Goal: Task Accomplishment & Management: Complete application form

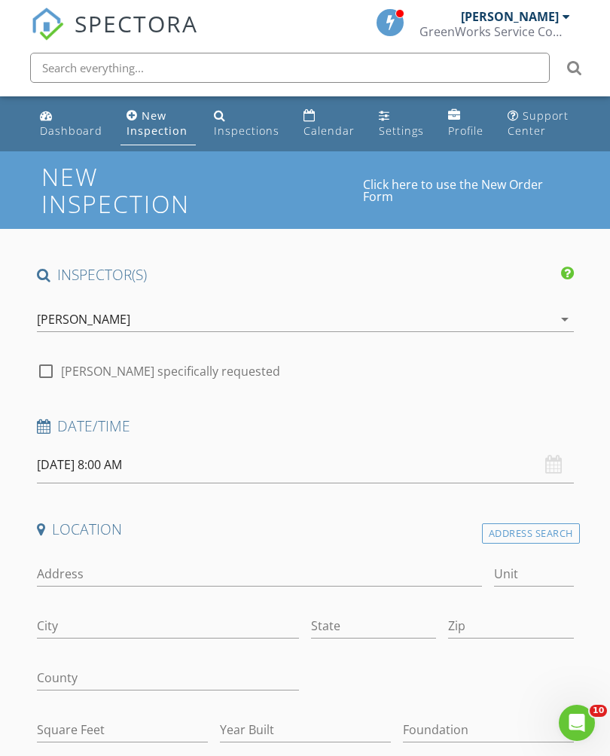
click at [563, 310] on icon "arrow_drop_down" at bounding box center [565, 319] width 18 height 18
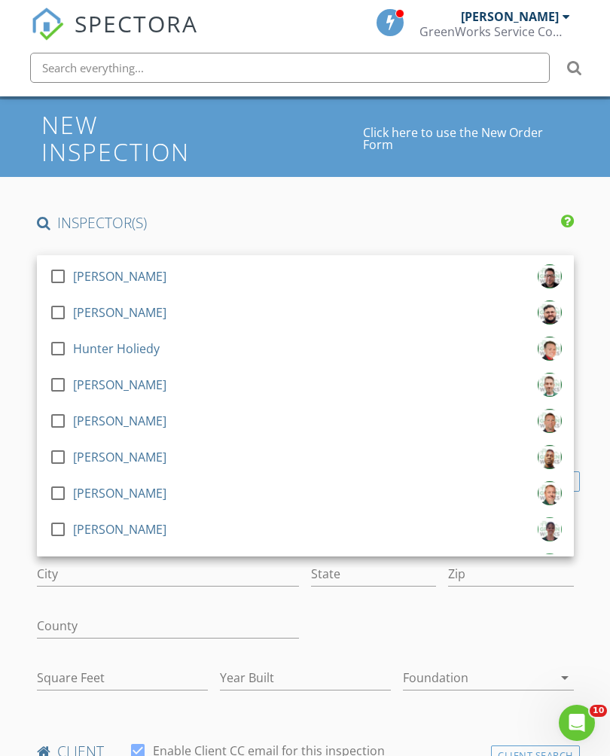
scroll to position [1389, 0]
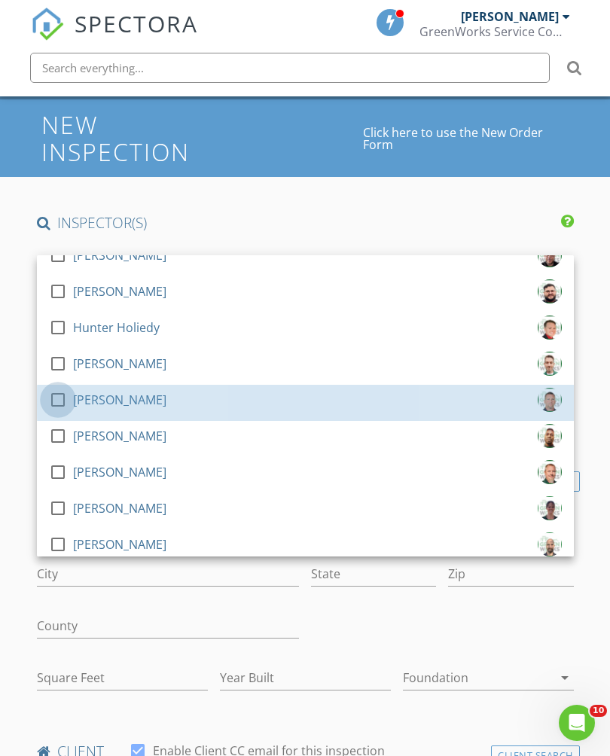
click at [63, 403] on div at bounding box center [58, 400] width 26 height 26
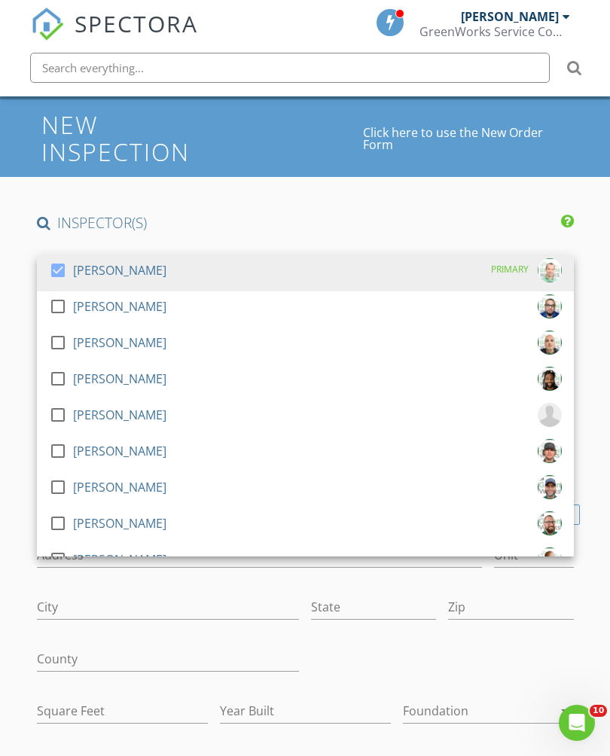
scroll to position [0, 0]
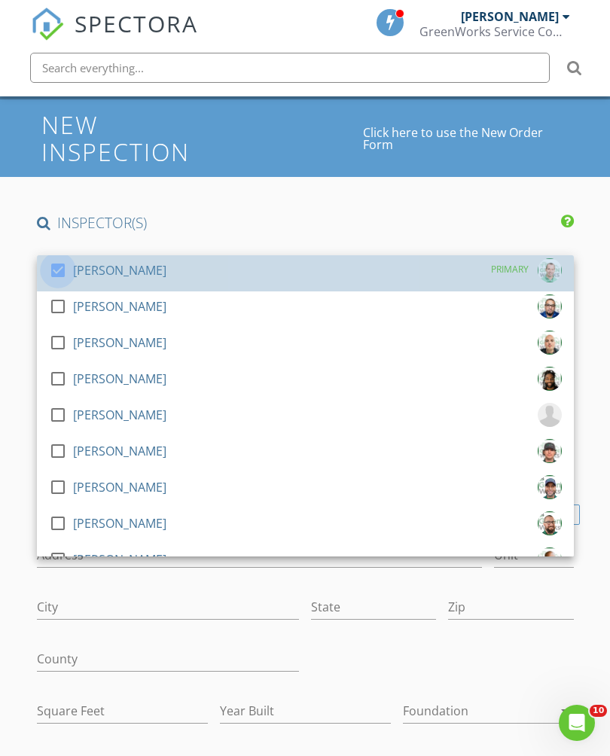
click at [63, 270] on div at bounding box center [58, 271] width 26 height 26
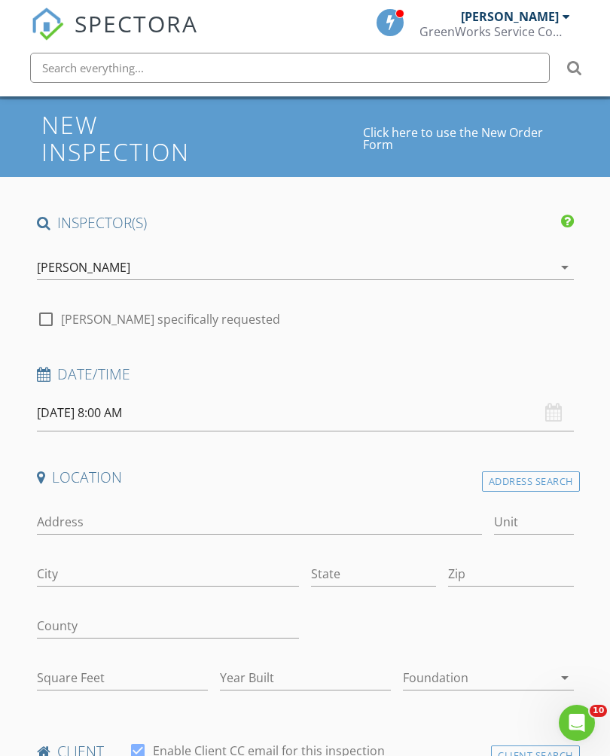
click at [208, 408] on input "08/28/2025 8:00 AM" at bounding box center [305, 413] width 537 height 37
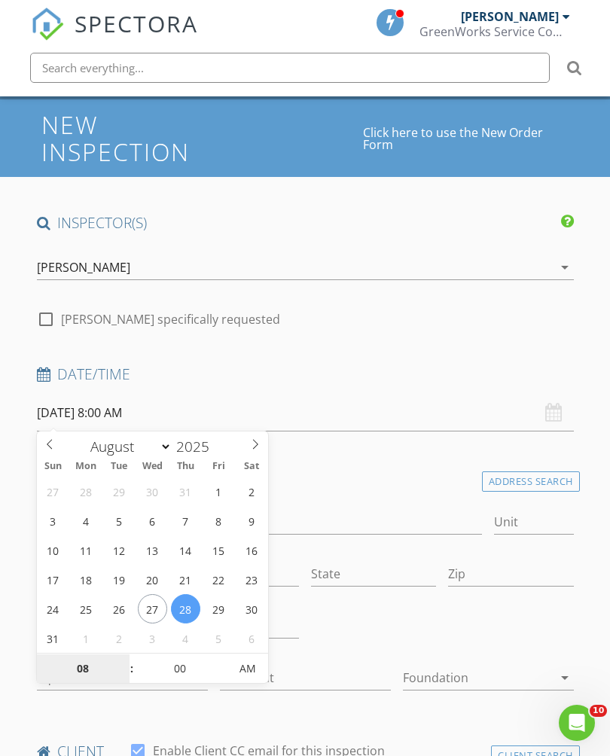
type input "08/27/2025 8:00 AM"
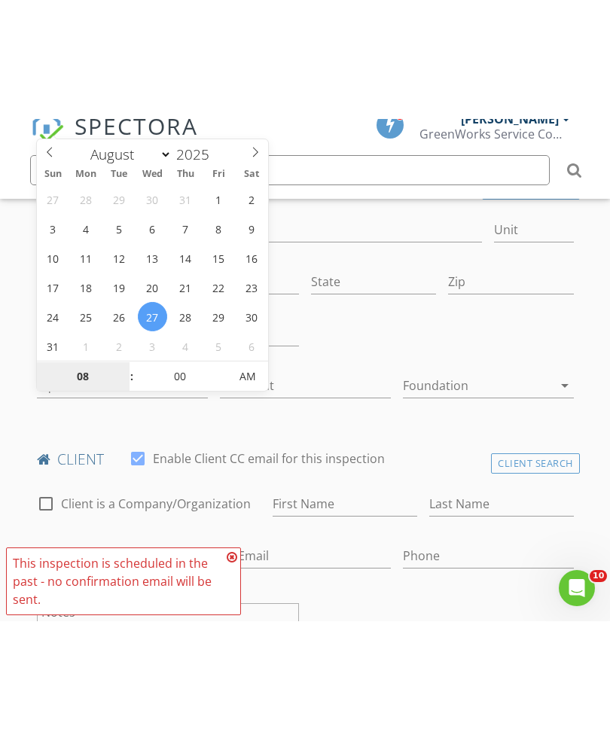
scroll to position [464, 0]
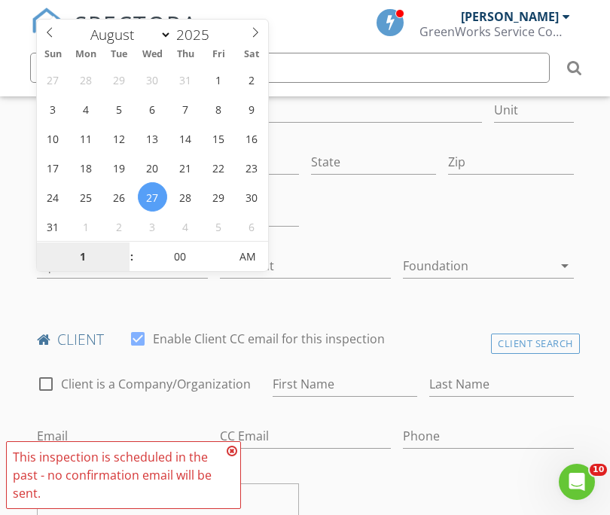
type input "12"
type input "[DATE] 12:00 PM"
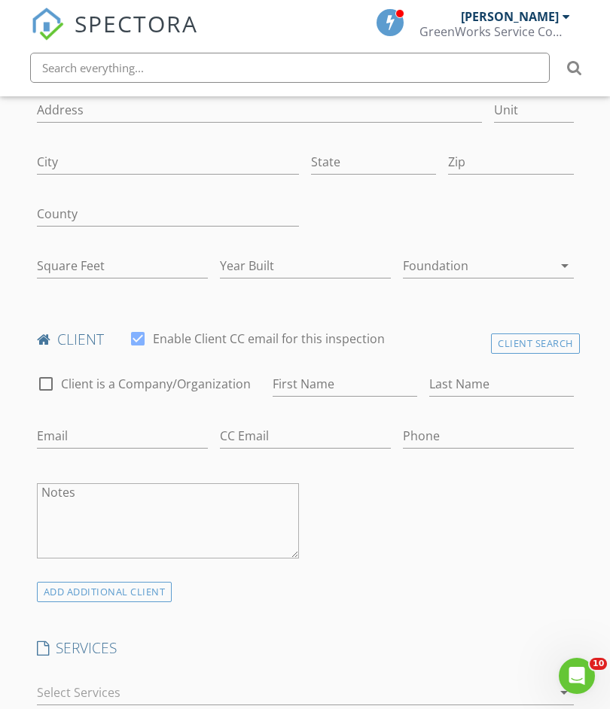
click at [443, 220] on div at bounding box center [442, 216] width 275 height 52
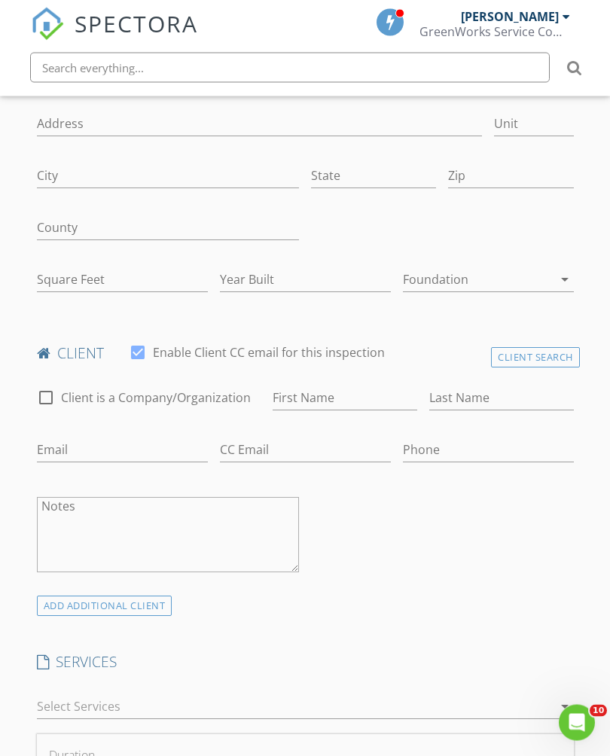
scroll to position [403, 0]
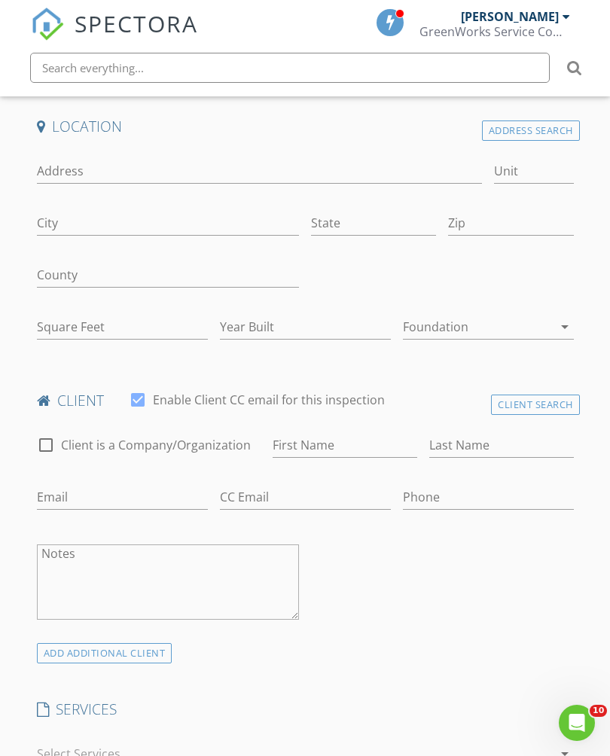
click at [535, 128] on div "Address Search" at bounding box center [531, 130] width 98 height 20
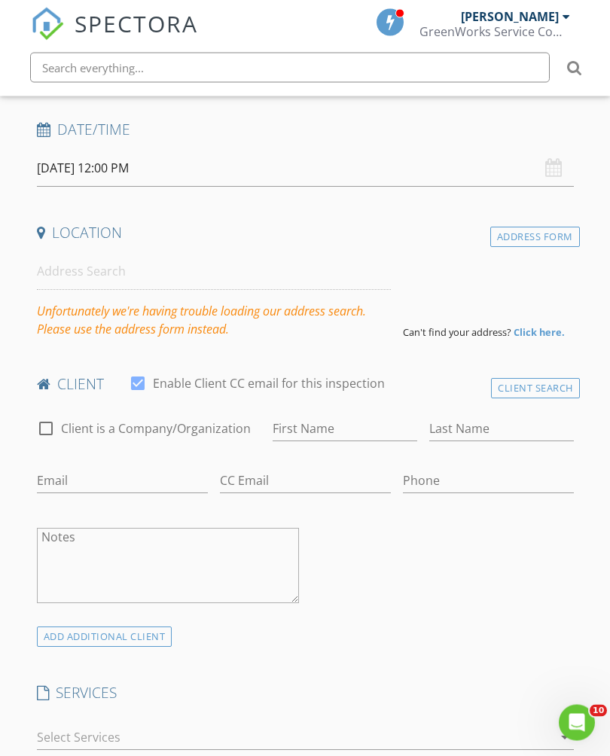
scroll to position [297, 0]
click at [544, 236] on div "Address Form" at bounding box center [535, 237] width 90 height 20
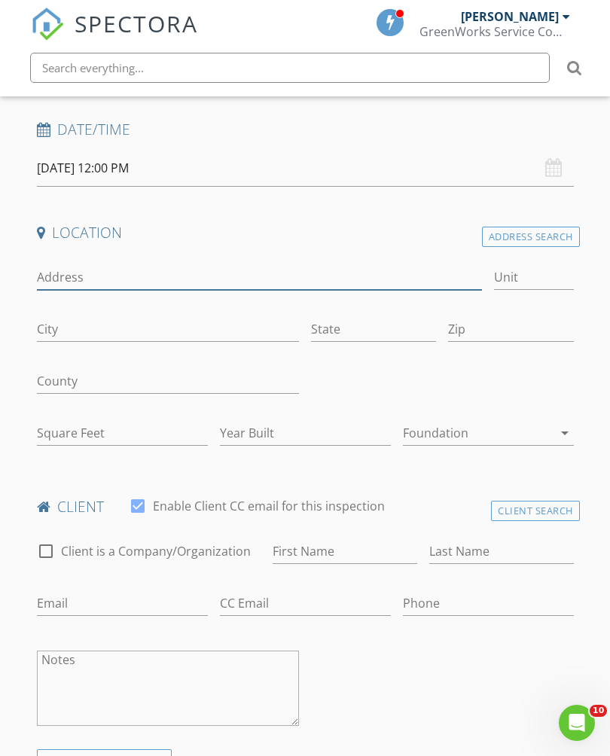
click at [191, 276] on input "Address" at bounding box center [260, 277] width 446 height 25
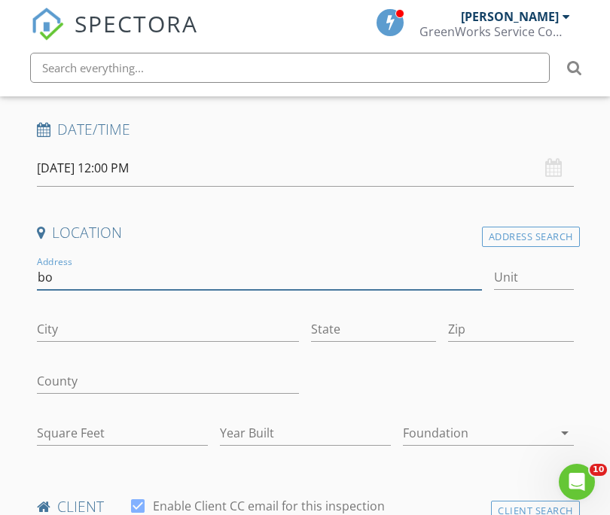
type input "b"
type input "123 bogus"
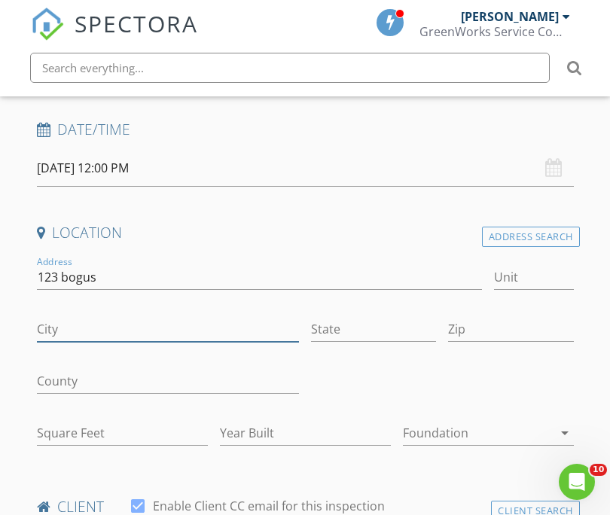
click at [187, 331] on input "City" at bounding box center [168, 329] width 263 height 25
type input "[GEOGRAPHIC_DATA]"
click at [383, 325] on input "State" at bounding box center [373, 329] width 125 height 25
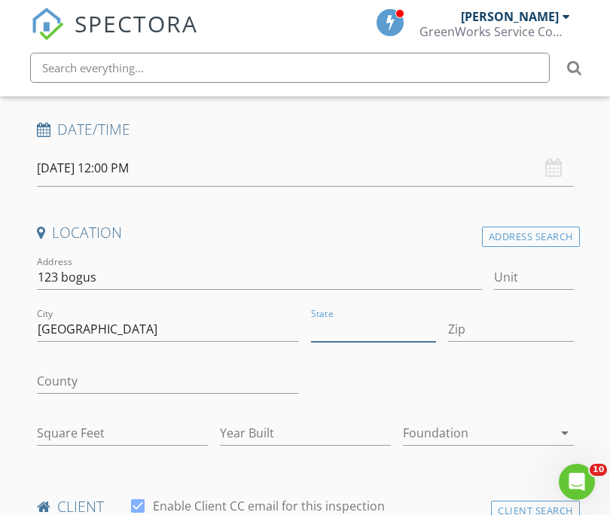
type input "Y"
type input "[US_STATE]"
click at [489, 327] on input "Zip" at bounding box center [510, 329] width 125 height 25
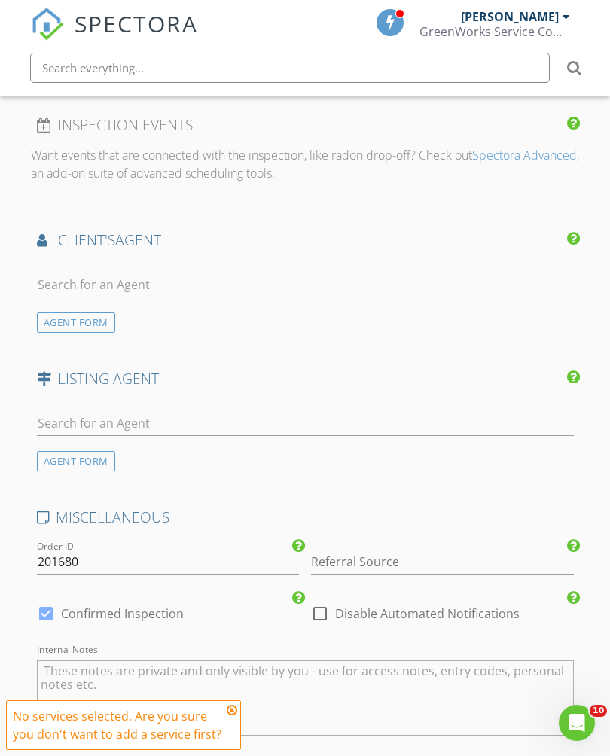
scroll to position [1660, 0]
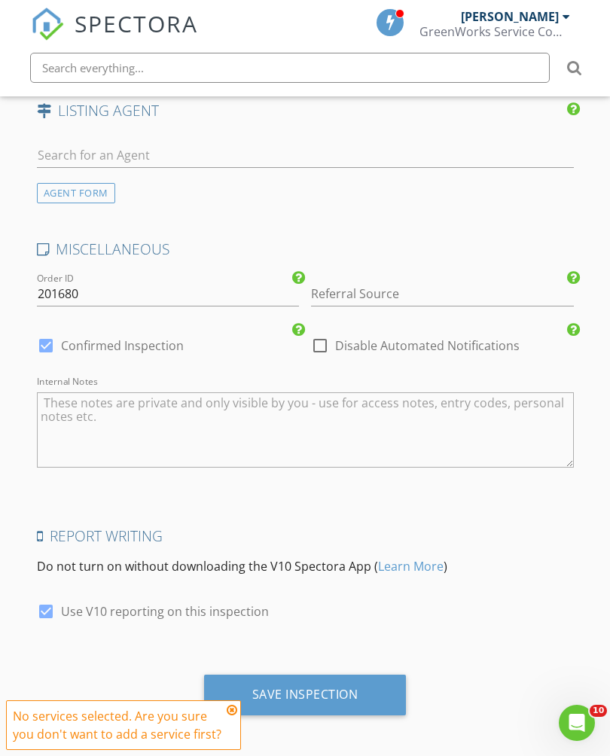
type input "75040"
click at [236, 708] on icon at bounding box center [232, 710] width 11 height 12
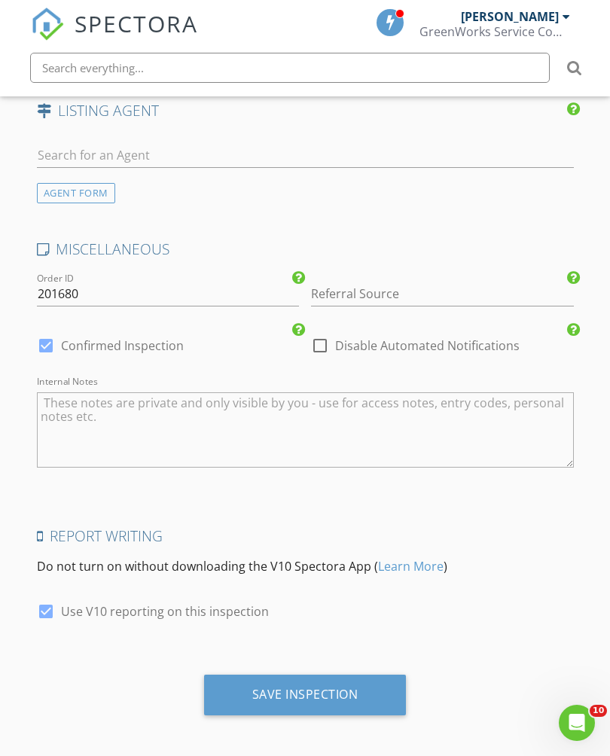
click at [331, 687] on div "Save Inspection" at bounding box center [305, 694] width 106 height 15
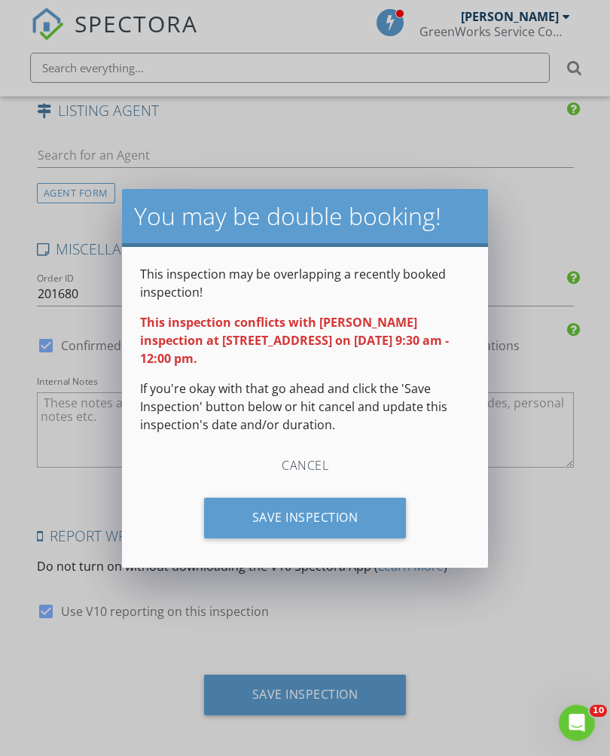
click at [355, 517] on div "Save Inspection" at bounding box center [305, 518] width 203 height 41
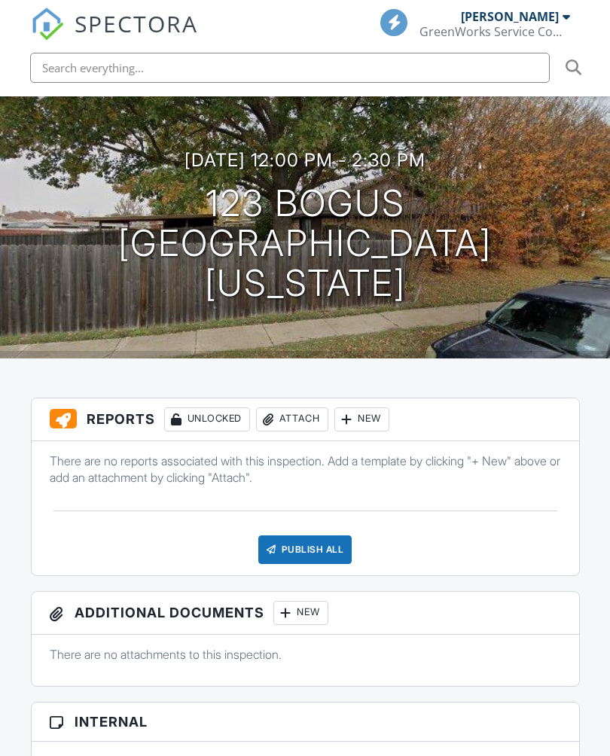
scroll to position [136, 0]
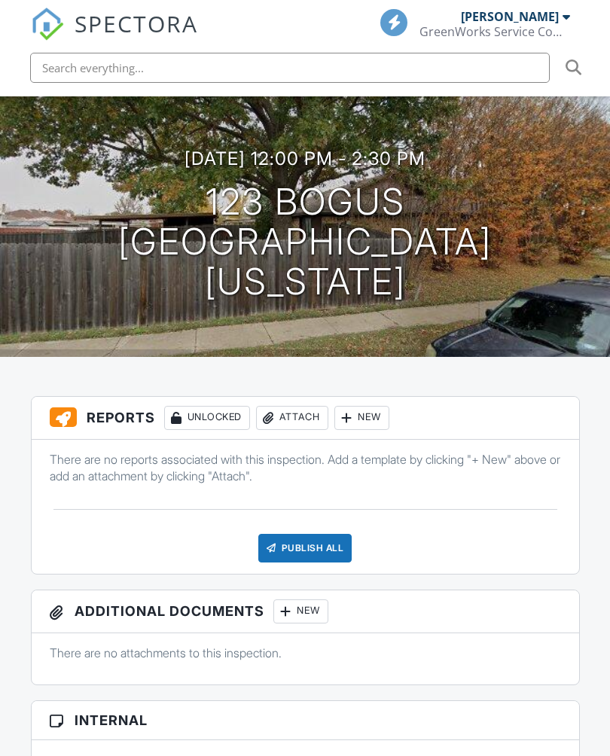
click at [373, 418] on div "New" at bounding box center [361, 418] width 55 height 24
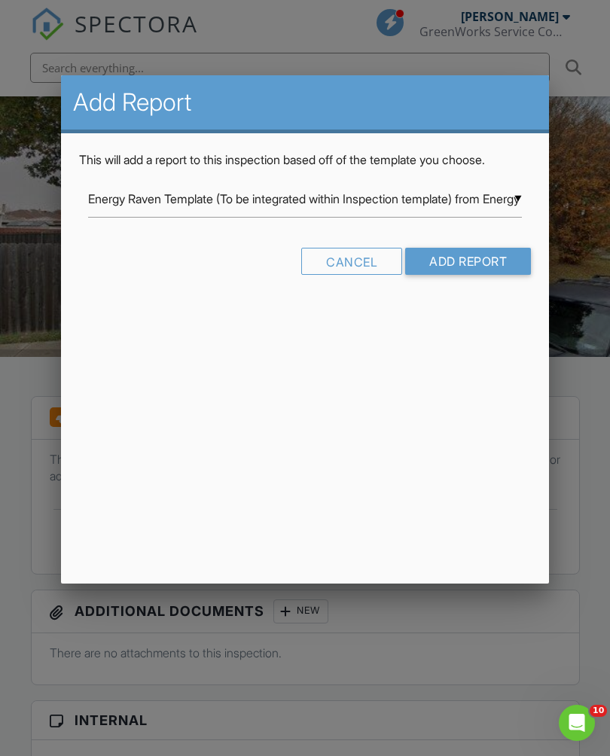
scroll to position [0, 0]
click at [515, 202] on input "Energy Raven Template (To be integrated within Inspection template) from Energy…" at bounding box center [305, 199] width 434 height 37
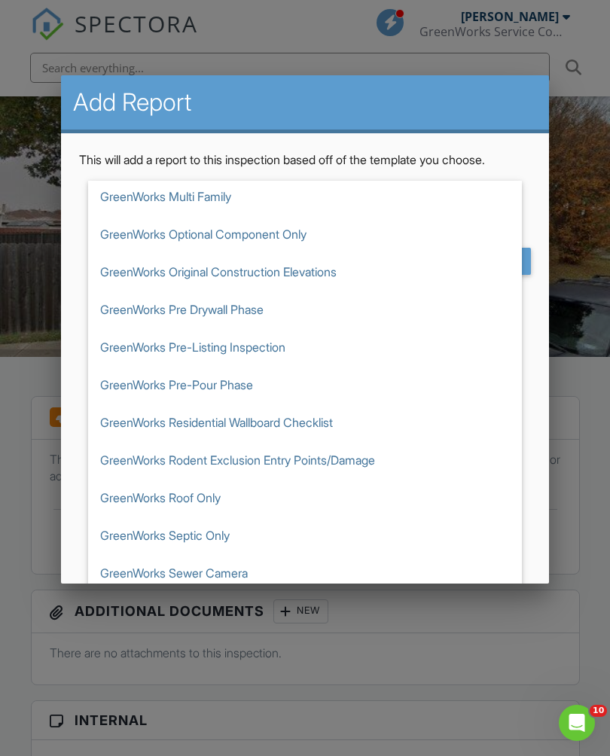
scroll to position [2332, 0]
click at [254, 329] on span "GreenWorks Pre Drywall Phase" at bounding box center [305, 310] width 434 height 38
type input "GreenWorks Pre Drywall Phase"
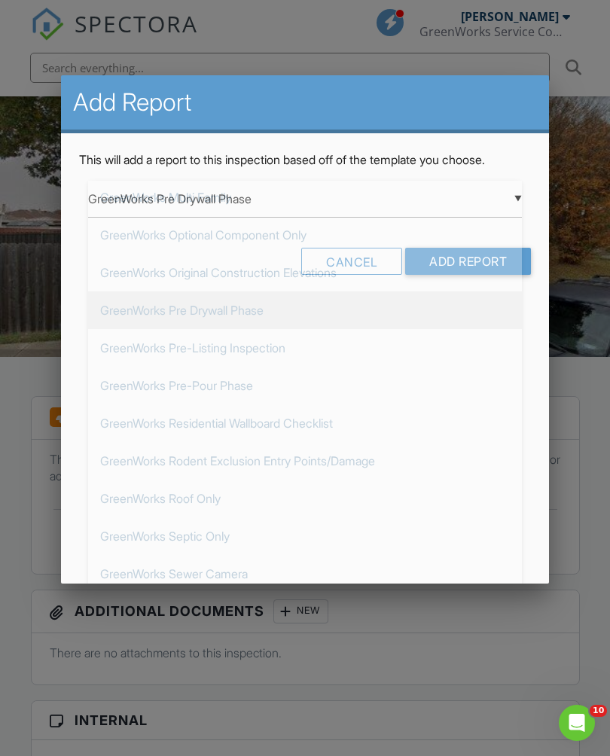
scroll to position [2459, 0]
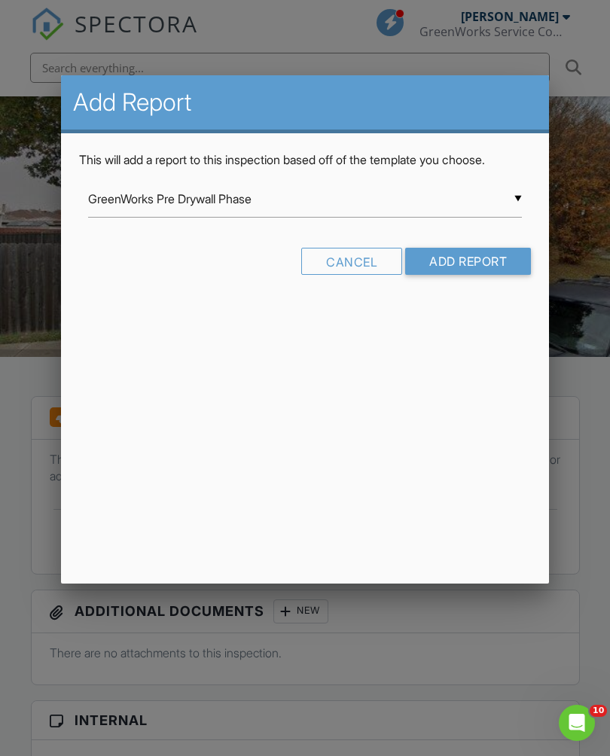
click at [483, 261] on input "Add Report" at bounding box center [468, 261] width 126 height 27
